Goal: Task Accomplishment & Management: Use online tool/utility

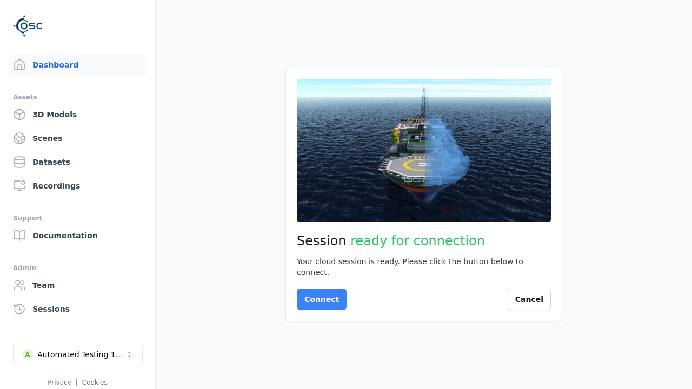
click at [318, 294] on button "Connect" at bounding box center [322, 300] width 50 height 22
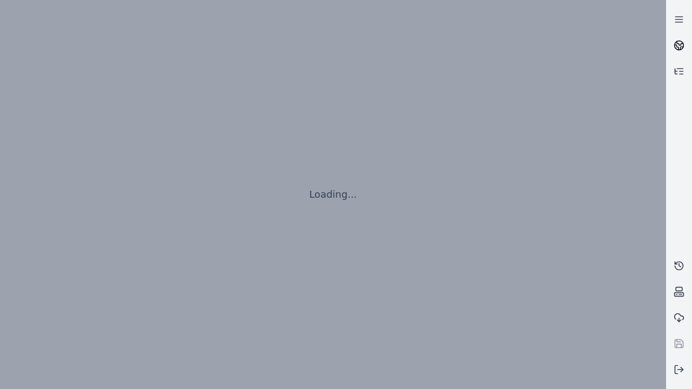
click at [679, 45] on icon at bounding box center [680, 44] width 6 height 4
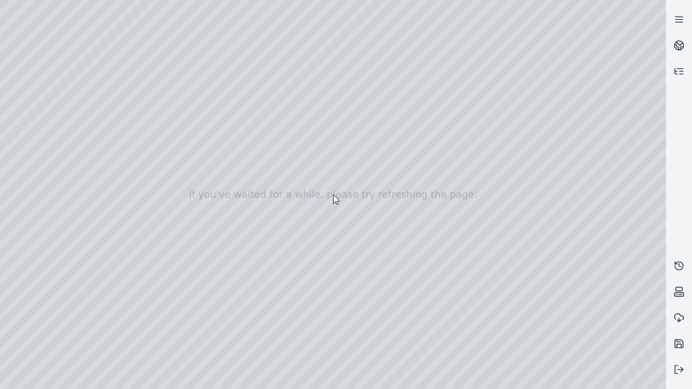
click at [24, 98] on div at bounding box center [333, 194] width 666 height 389
click at [23, 112] on div at bounding box center [333, 194] width 666 height 389
click at [180, 25] on div at bounding box center [333, 194] width 666 height 389
drag, startPoint x: 109, startPoint y: 72, endPoint x: 358, endPoint y: 267, distance: 316.1
click at [358, 267] on div at bounding box center [333, 194] width 666 height 389
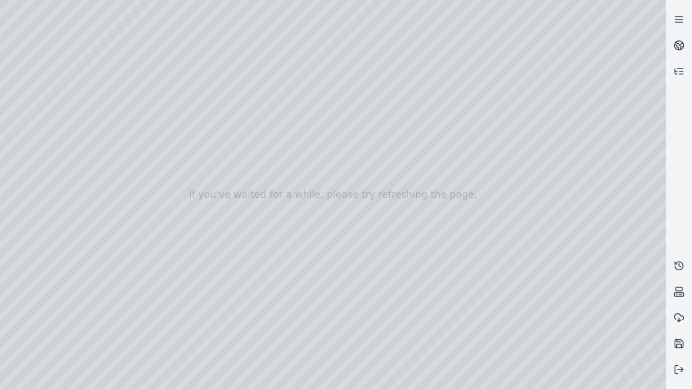
click at [329, 356] on div at bounding box center [333, 194] width 666 height 389
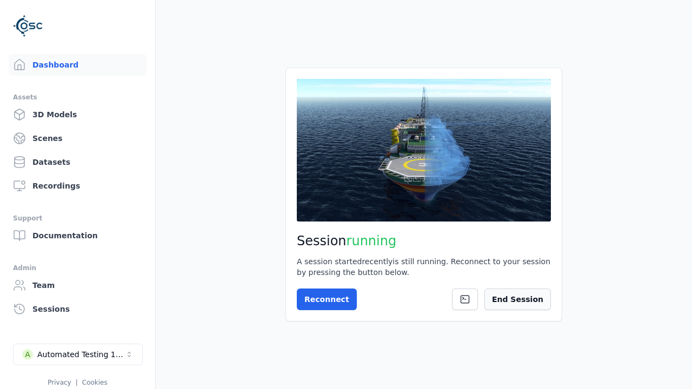
click at [523, 299] on button "End Session" at bounding box center [517, 300] width 66 height 22
